Goal: Task Accomplishment & Management: Use online tool/utility

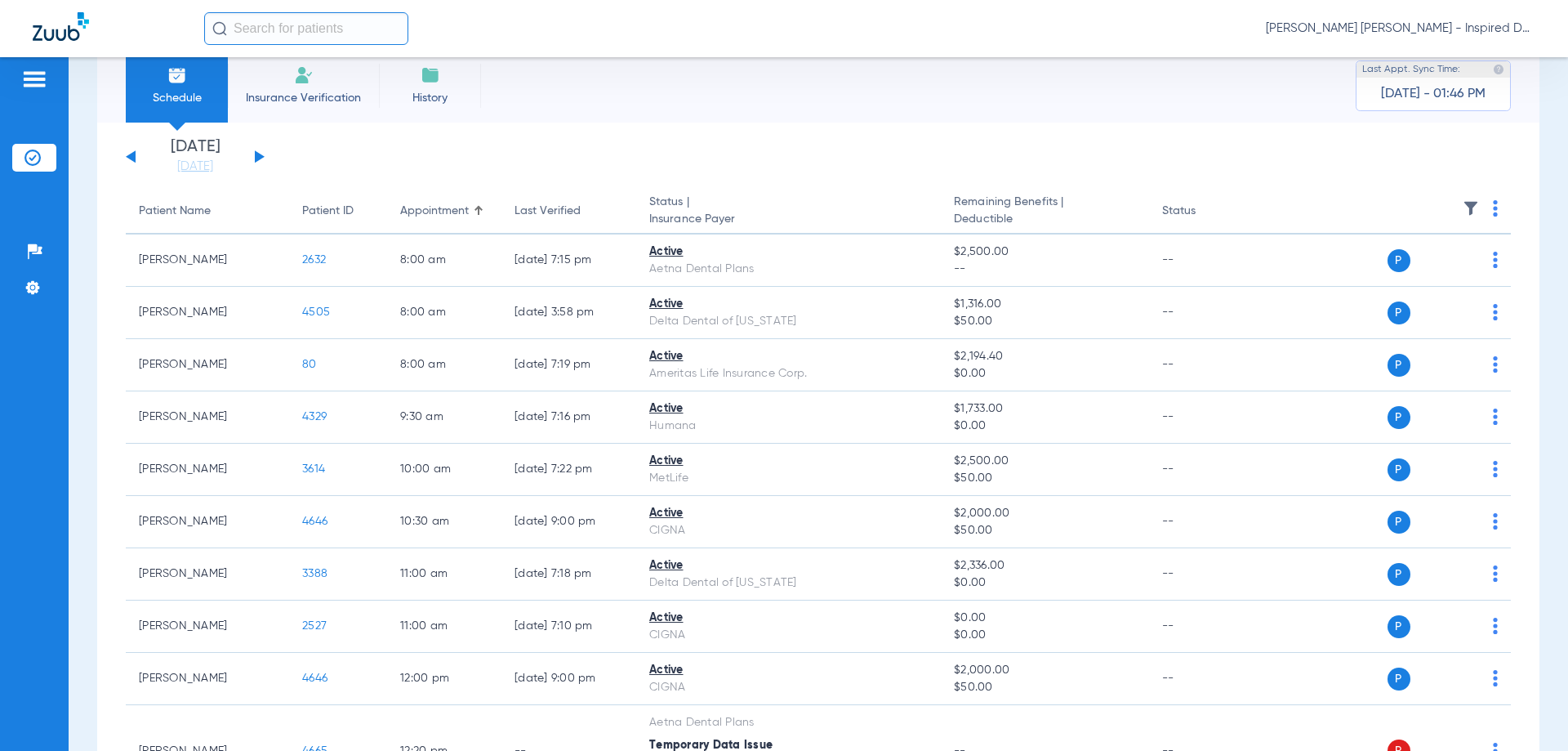
scroll to position [55, 0]
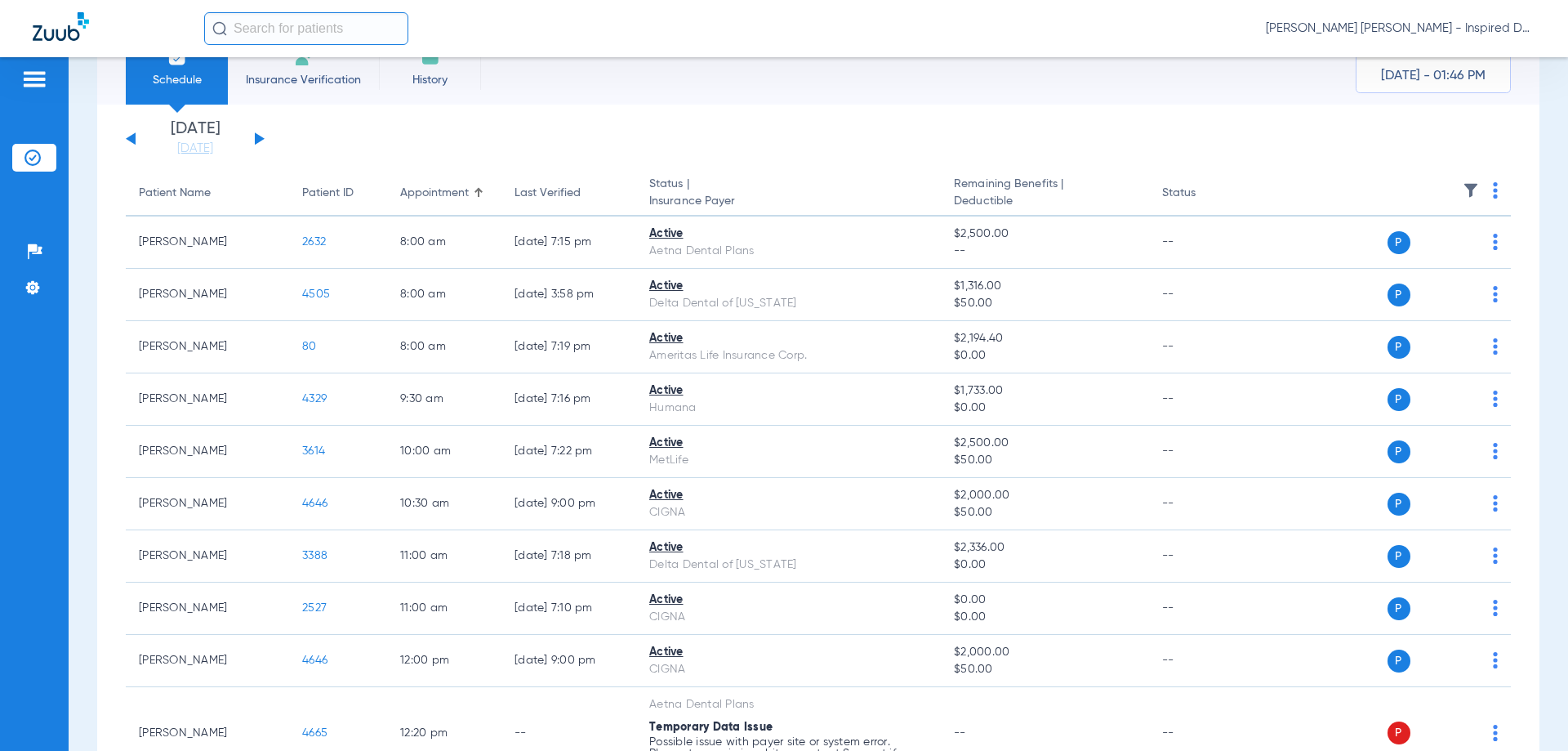
click at [259, 140] on button at bounding box center [259, 137] width 10 height 12
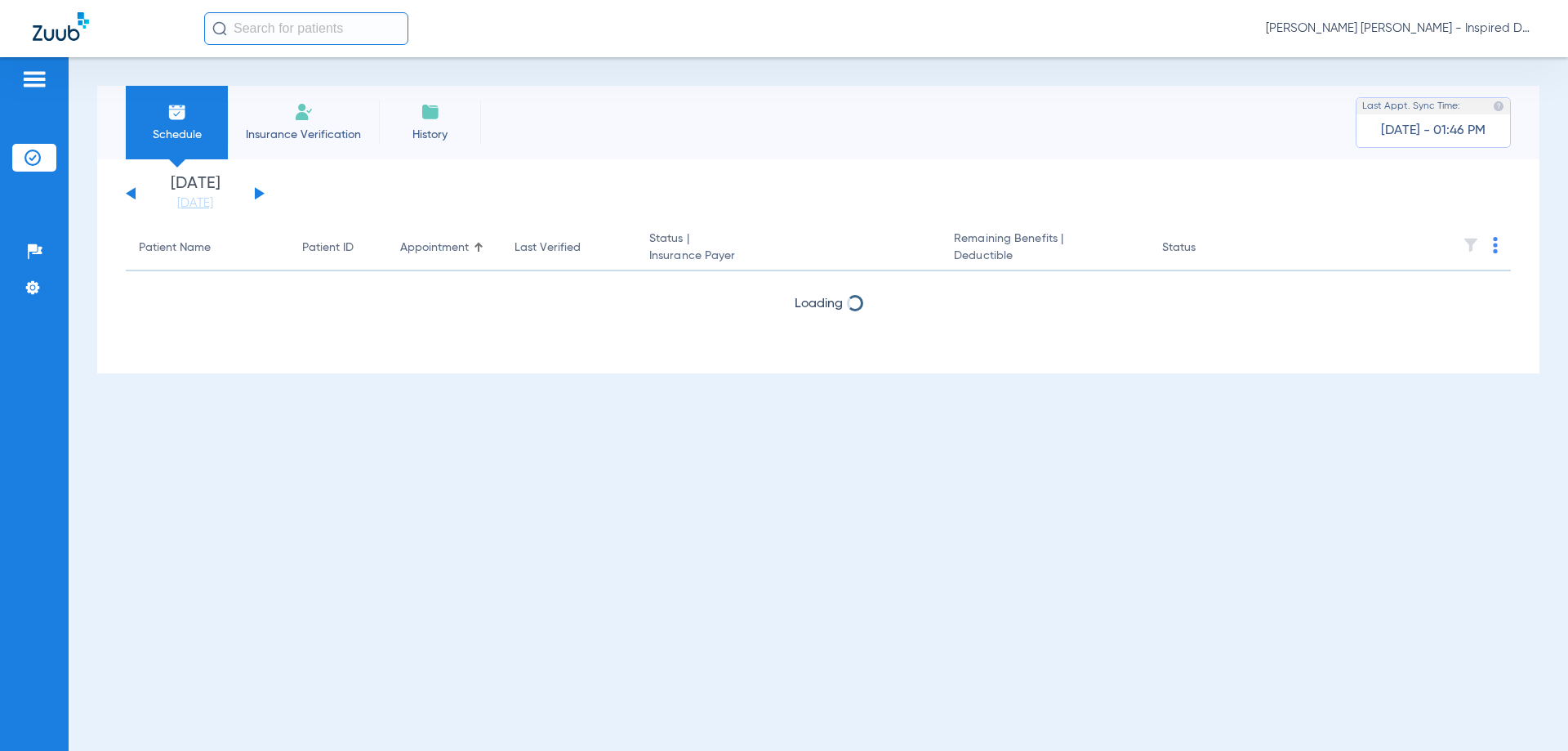
click at [259, 140] on span "Insurance Verification" at bounding box center [303, 135] width 126 height 16
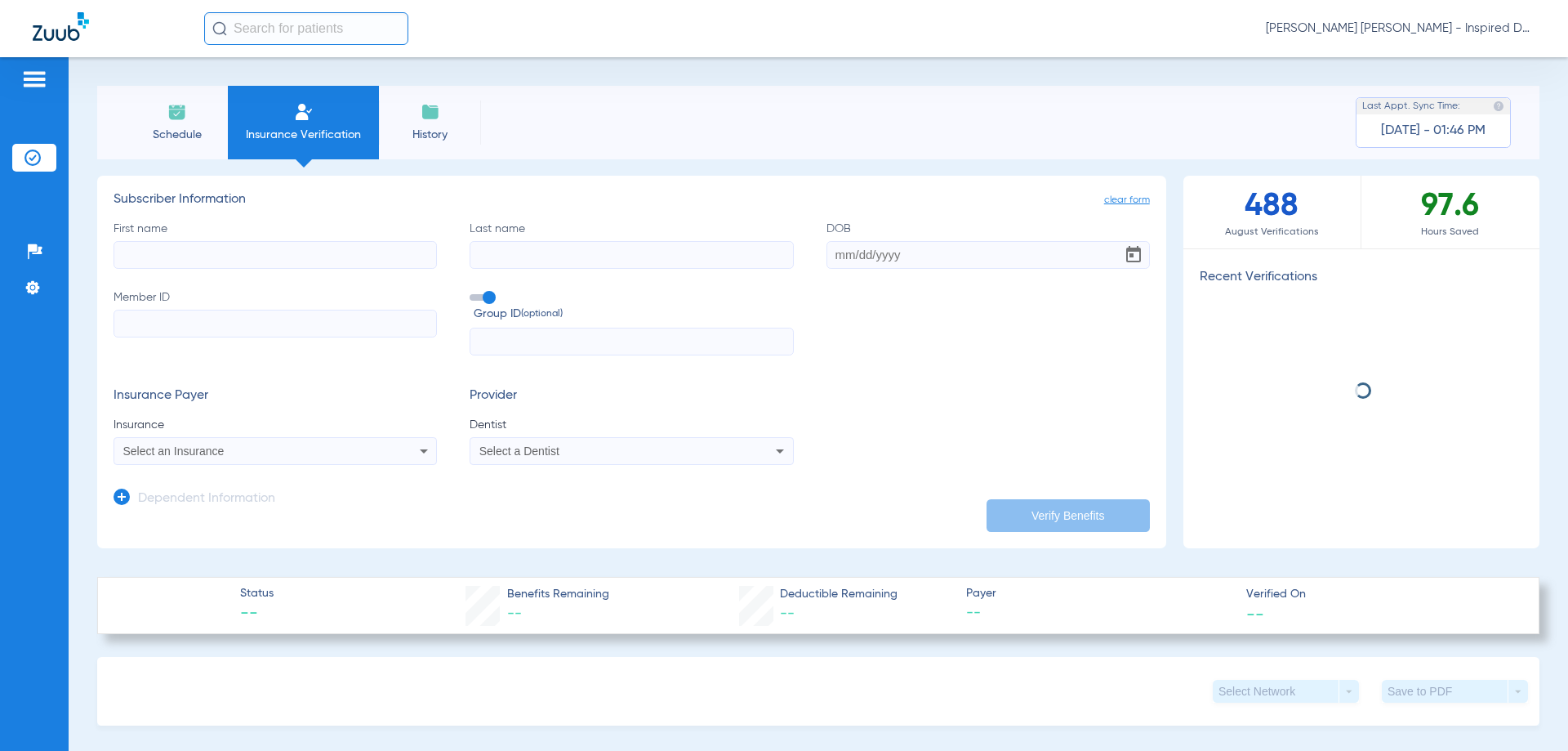
click at [203, 97] on li "Schedule" at bounding box center [177, 122] width 102 height 74
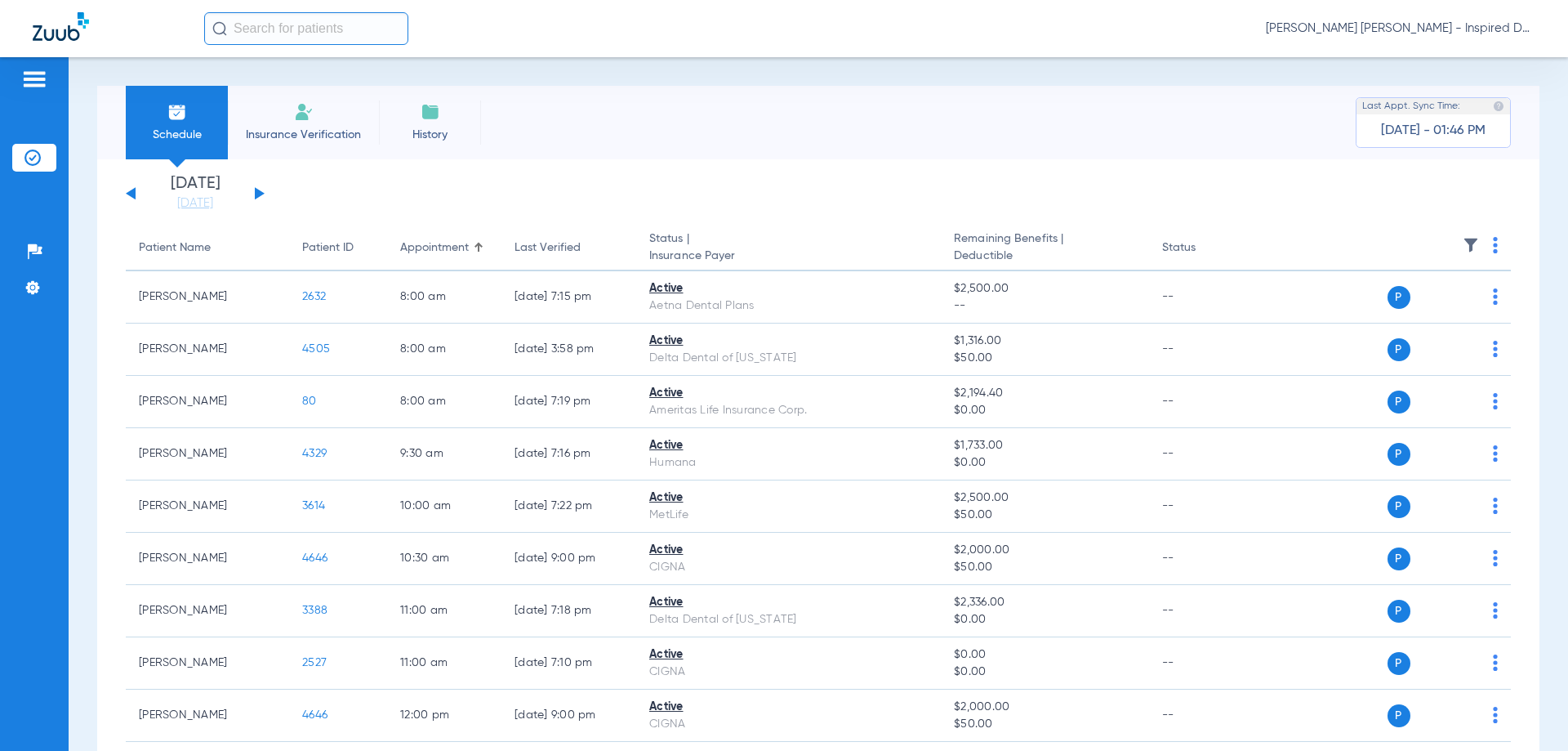
click at [248, 197] on div "[DATE] [DATE] [DATE] [DATE] [DATE] [DATE] [DATE] [DATE] [DATE] [DATE] [DATE] [D…" at bounding box center [195, 193] width 139 height 36
click at [251, 196] on div "[DATE] [DATE] [DATE] [DATE] [DATE] [DATE] [DATE] [DATE] [DATE] [DATE] [DATE] [D…" at bounding box center [195, 193] width 139 height 36
click at [253, 196] on div "[DATE] [DATE] [DATE] [DATE] [DATE] [DATE] [DATE] [DATE] [DATE] [DATE] [DATE] [D…" at bounding box center [195, 193] width 139 height 36
click at [255, 190] on button at bounding box center [259, 193] width 10 height 12
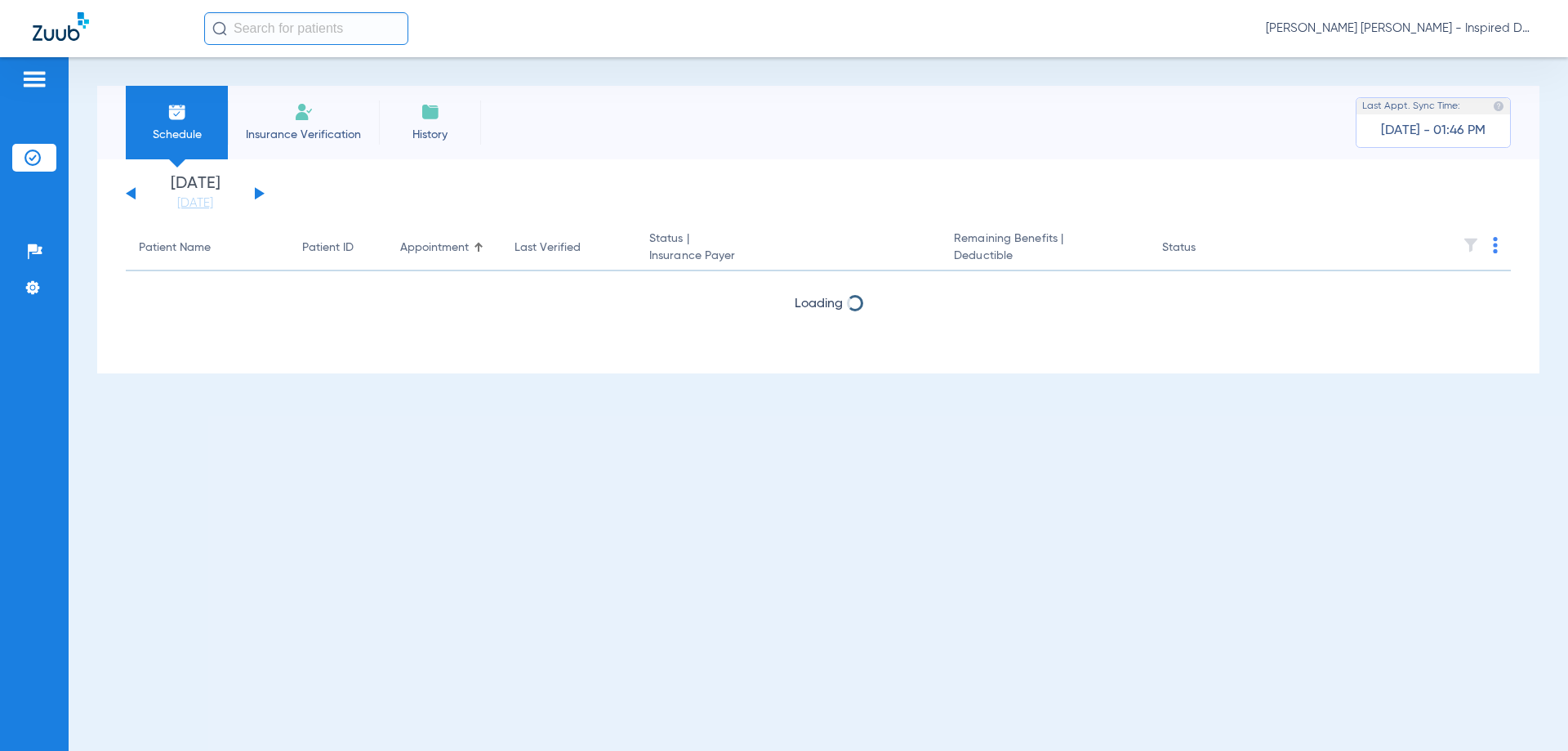
click at [255, 190] on button at bounding box center [259, 193] width 10 height 12
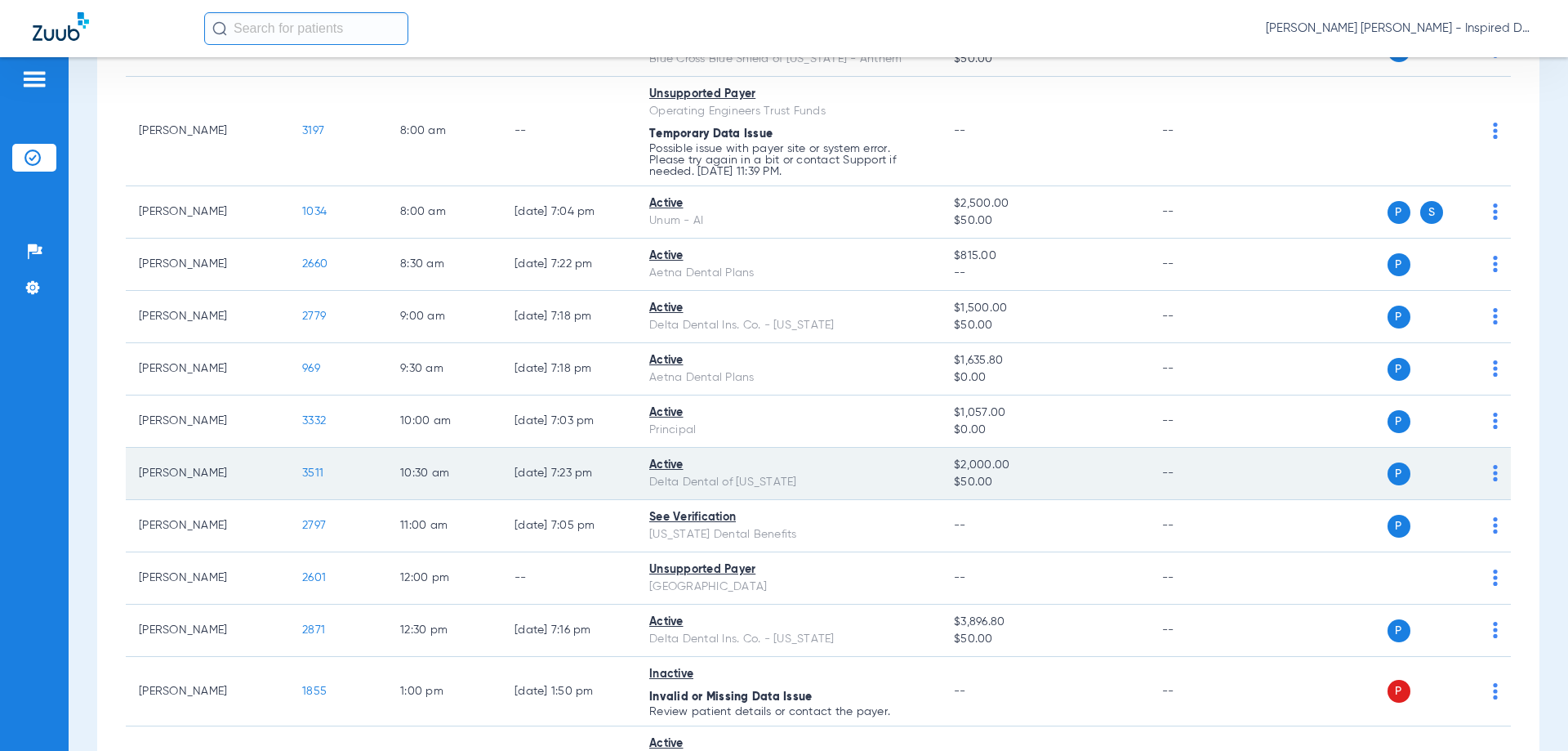
scroll to position [246, 0]
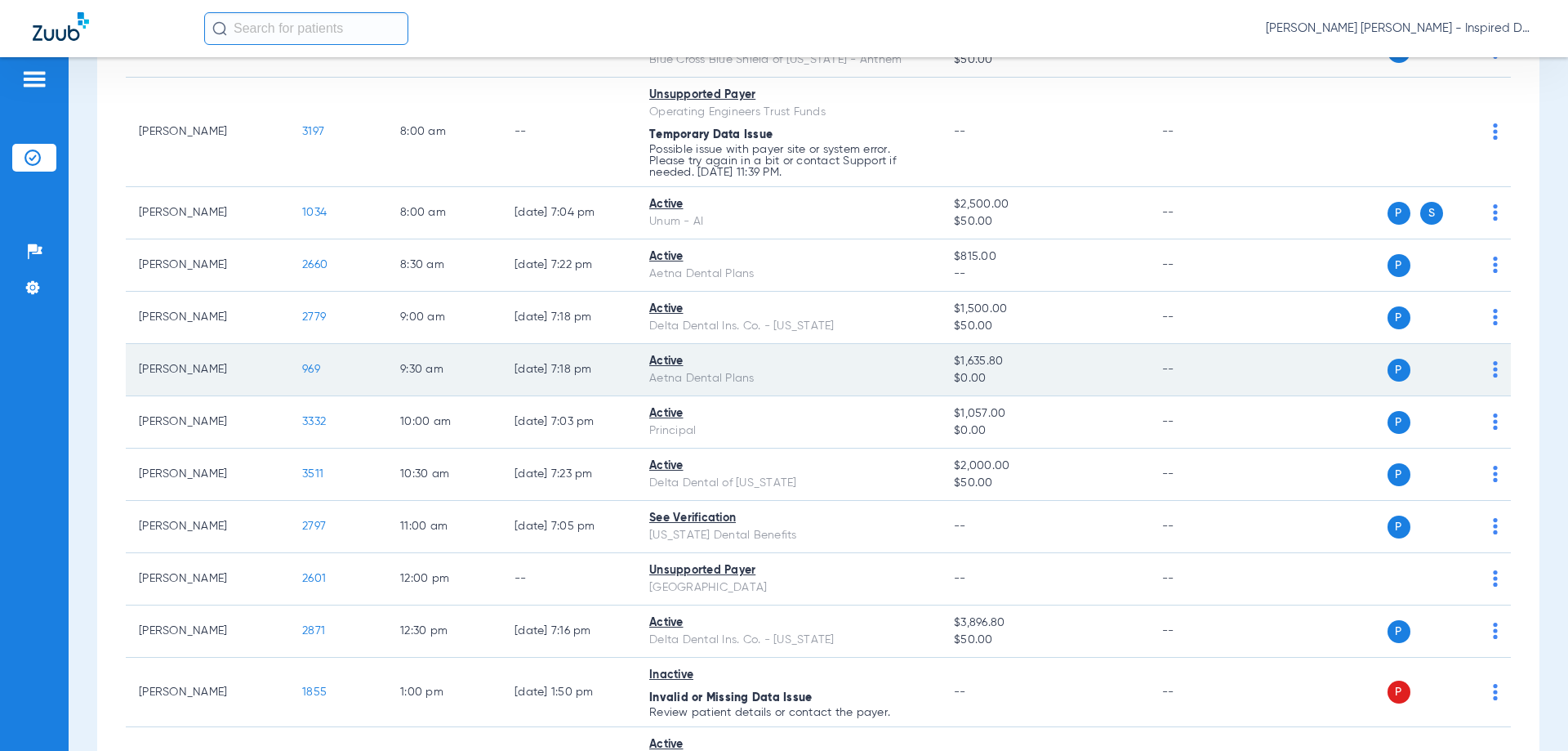
click at [308, 365] on span "969" at bounding box center [311, 369] width 18 height 12
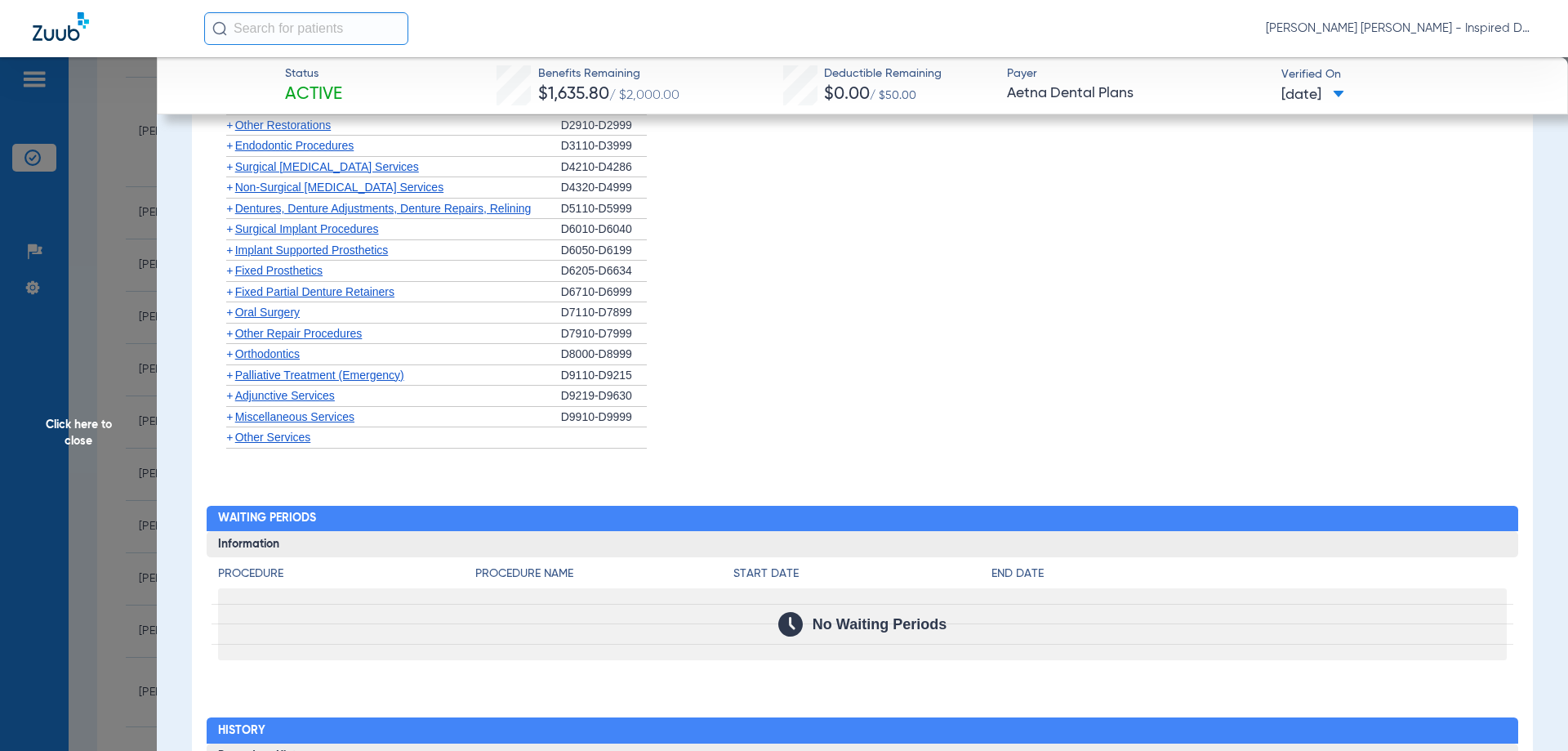
scroll to position [1214, 0]
